Goal: Find specific page/section: Find specific page/section

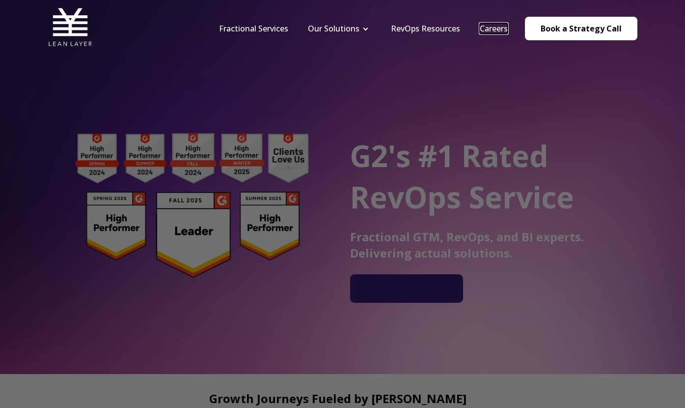
click at [499, 26] on link "Careers" at bounding box center [494, 28] width 28 height 11
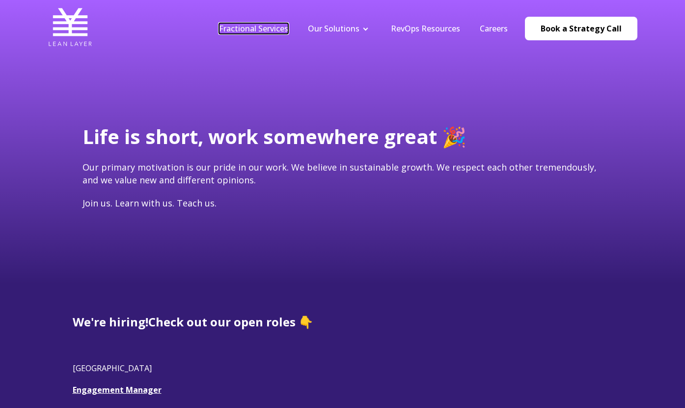
click at [245, 25] on link "Fractional Services" at bounding box center [253, 28] width 69 height 11
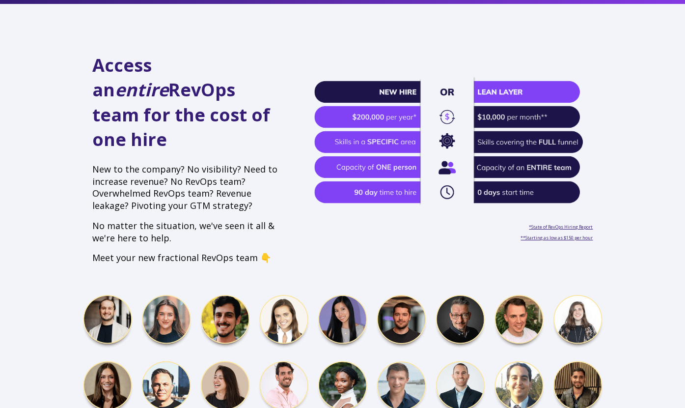
scroll to position [295, 0]
